Goal: Register for event/course

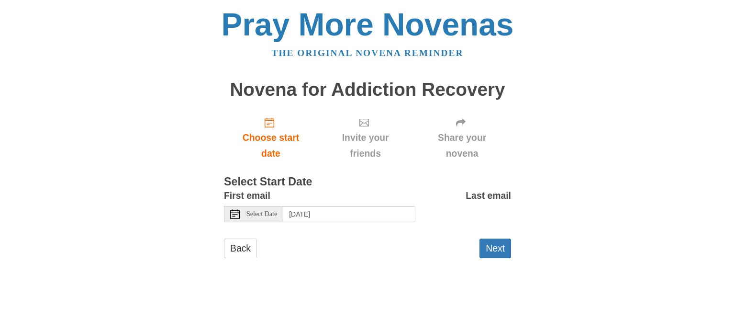
click at [233, 216] on use at bounding box center [235, 214] width 10 height 10
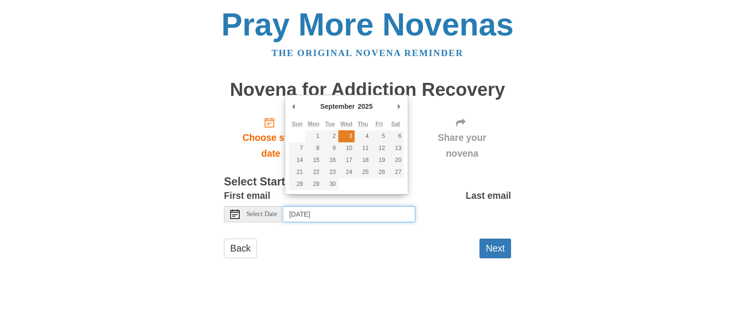
type input "[DATE]"
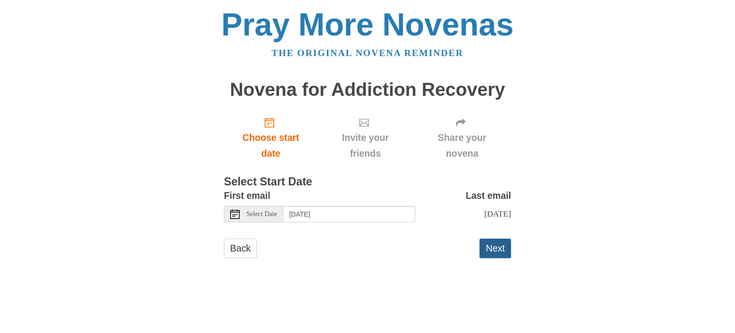
click at [495, 249] on button "Next" at bounding box center [496, 248] width 32 height 20
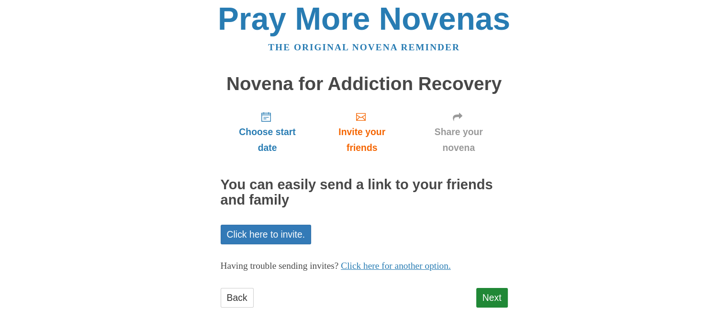
scroll to position [8, 0]
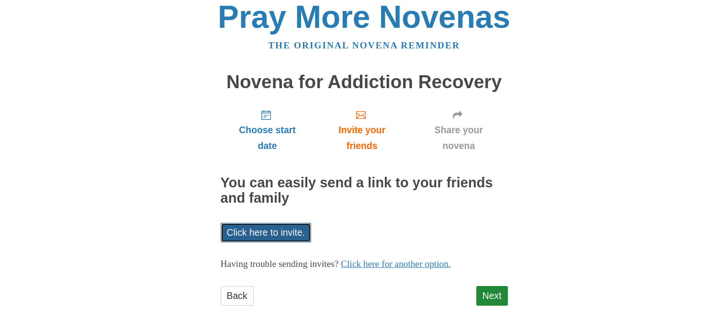
click at [290, 231] on link "Click here to invite." at bounding box center [266, 233] width 91 height 20
click at [280, 236] on link "Click here to invite." at bounding box center [266, 233] width 91 height 20
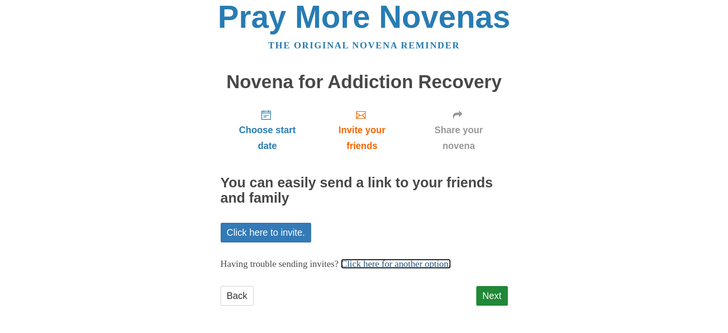
click at [451, 262] on link "Click here for another option." at bounding box center [396, 264] width 110 height 10
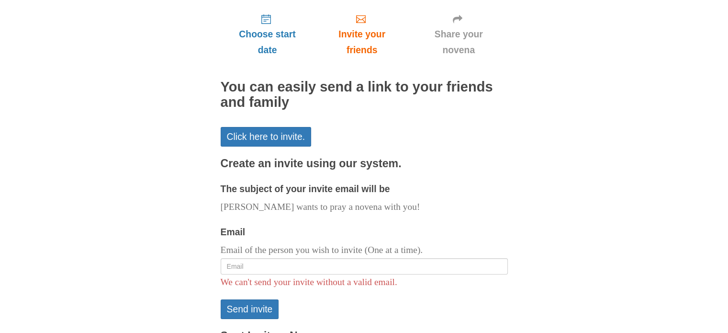
scroll to position [151, 0]
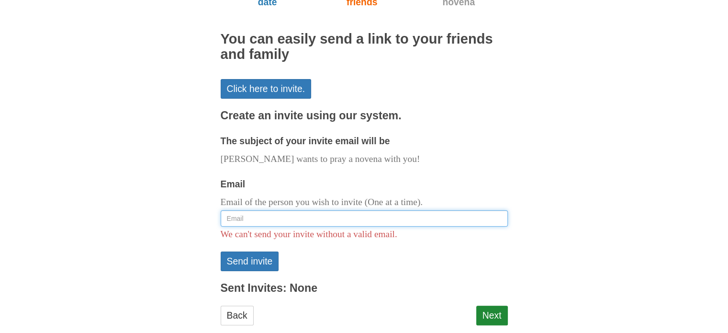
click at [269, 221] on input "Email" at bounding box center [364, 218] width 287 height 16
type input "diana m"
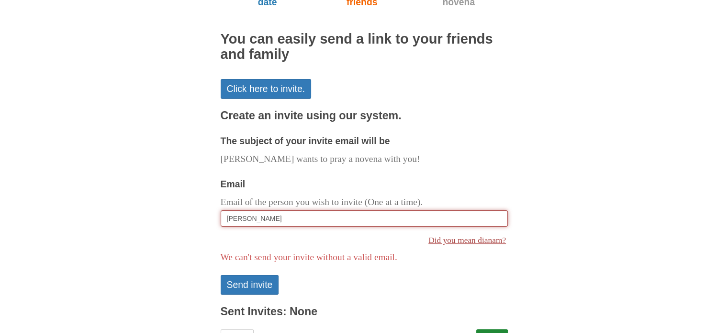
drag, startPoint x: 269, startPoint y: 221, endPoint x: 217, endPoint y: 220, distance: 51.2
click at [217, 220] on div "Pray More Novenas The original novena reminder Novena for Addiction Recovery Ch…" at bounding box center [364, 113] width 560 height 528
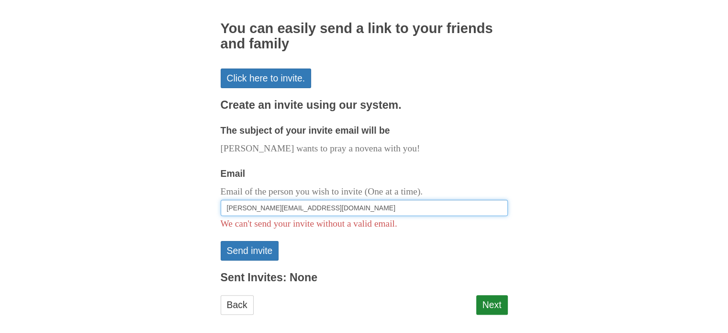
scroll to position [170, 0]
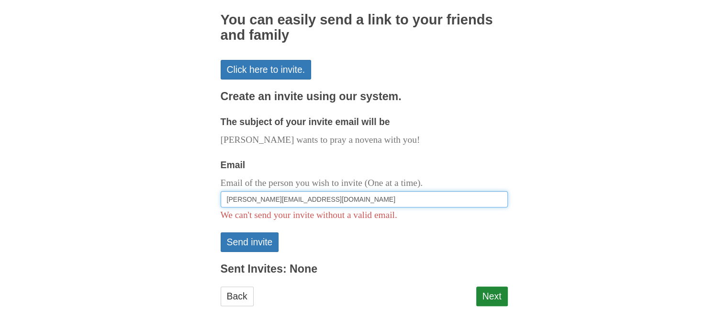
type input "diana@jedimar.net"
drag, startPoint x: 285, startPoint y: 199, endPoint x: 218, endPoint y: 204, distance: 66.8
click at [218, 204] on div "Pray More Novenas The original novena reminder Novena for Addiction Recovery Ch…" at bounding box center [364, 82] width 560 height 504
paste input "diana@jedimar.net"
type input "diana@jedimar.net"
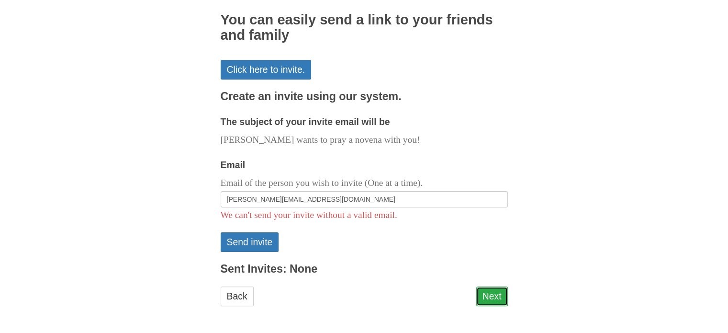
click at [491, 298] on link "Next" at bounding box center [492, 296] width 32 height 20
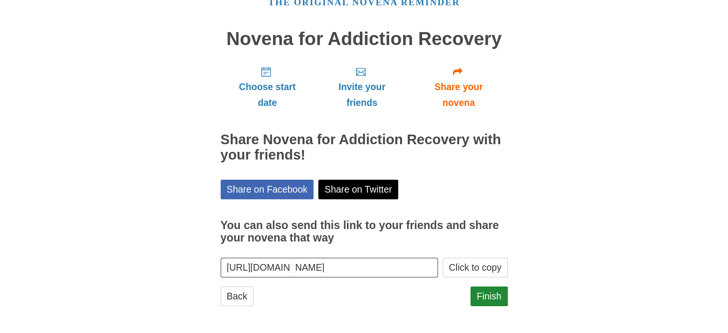
scroll to position [51, 0]
click at [488, 299] on link "Finish" at bounding box center [489, 296] width 37 height 20
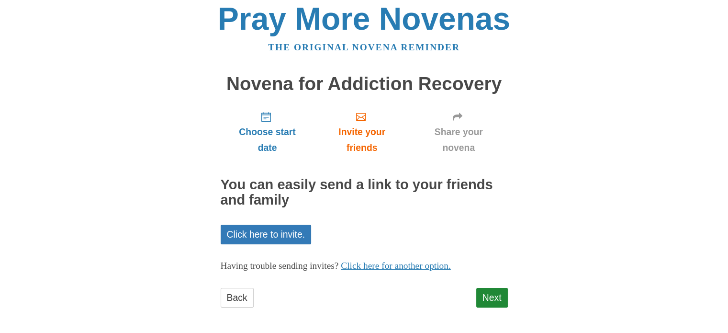
scroll to position [8, 0]
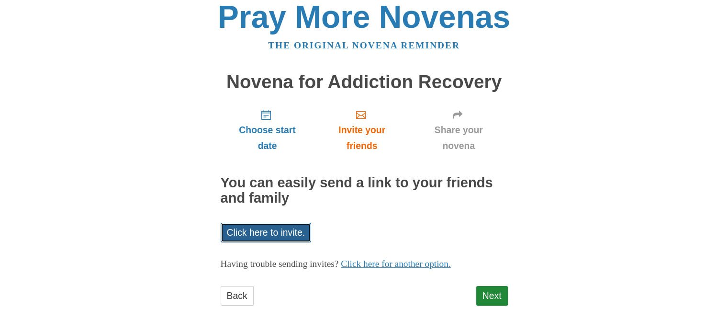
click at [277, 231] on link "Click here to invite." at bounding box center [266, 233] width 91 height 20
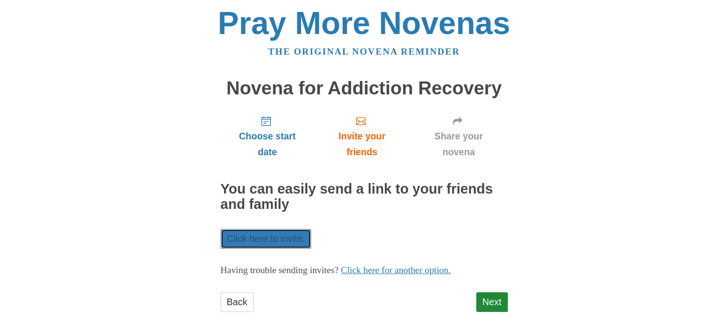
scroll to position [0, 0]
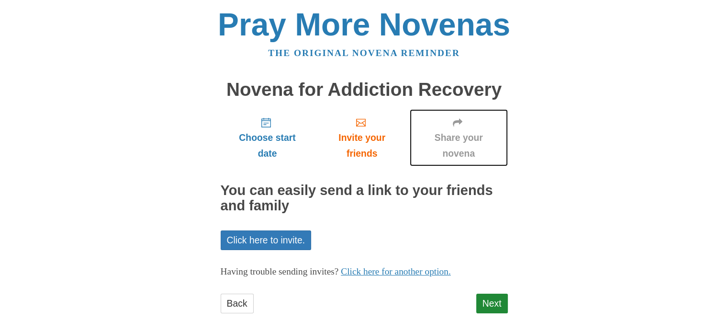
click at [468, 152] on span "Share your novena" at bounding box center [458, 146] width 79 height 32
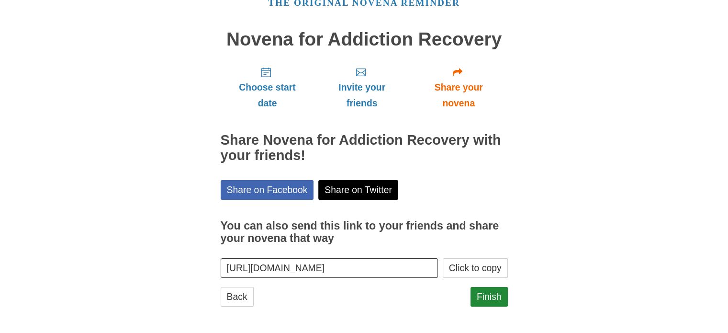
scroll to position [51, 0]
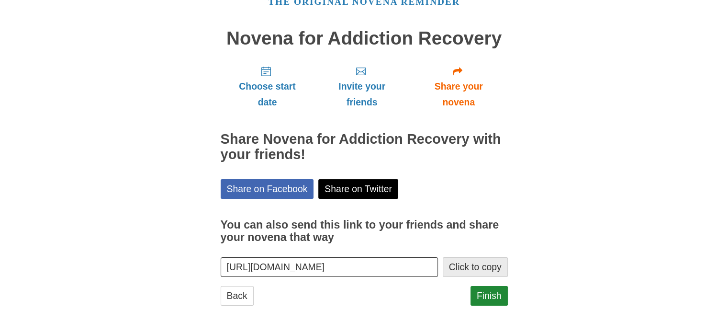
click at [463, 266] on button "Click to copy" at bounding box center [475, 267] width 65 height 20
click at [490, 289] on link "Finish" at bounding box center [489, 296] width 37 height 20
